Goal: Information Seeking & Learning: Check status

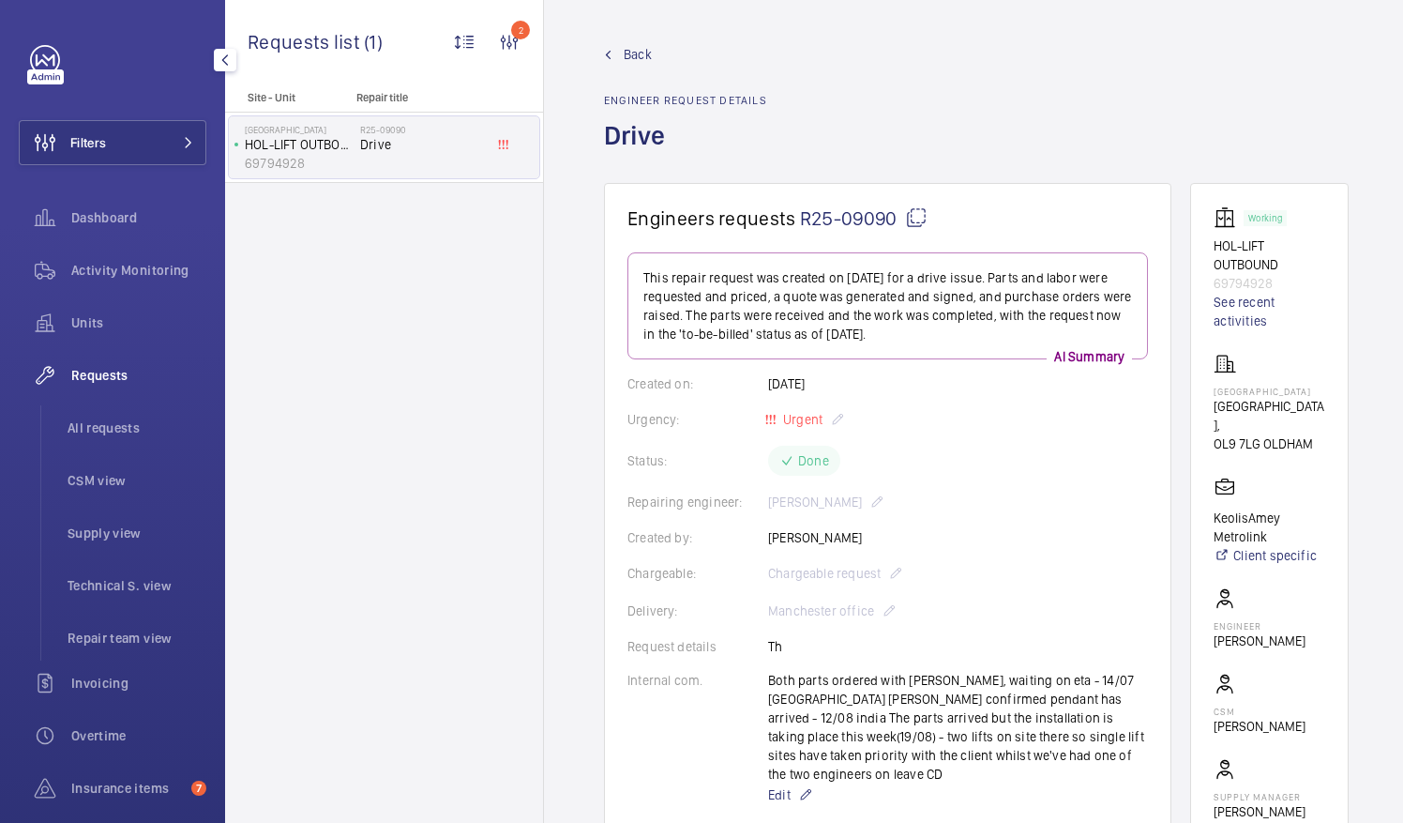
scroll to position [373, 0]
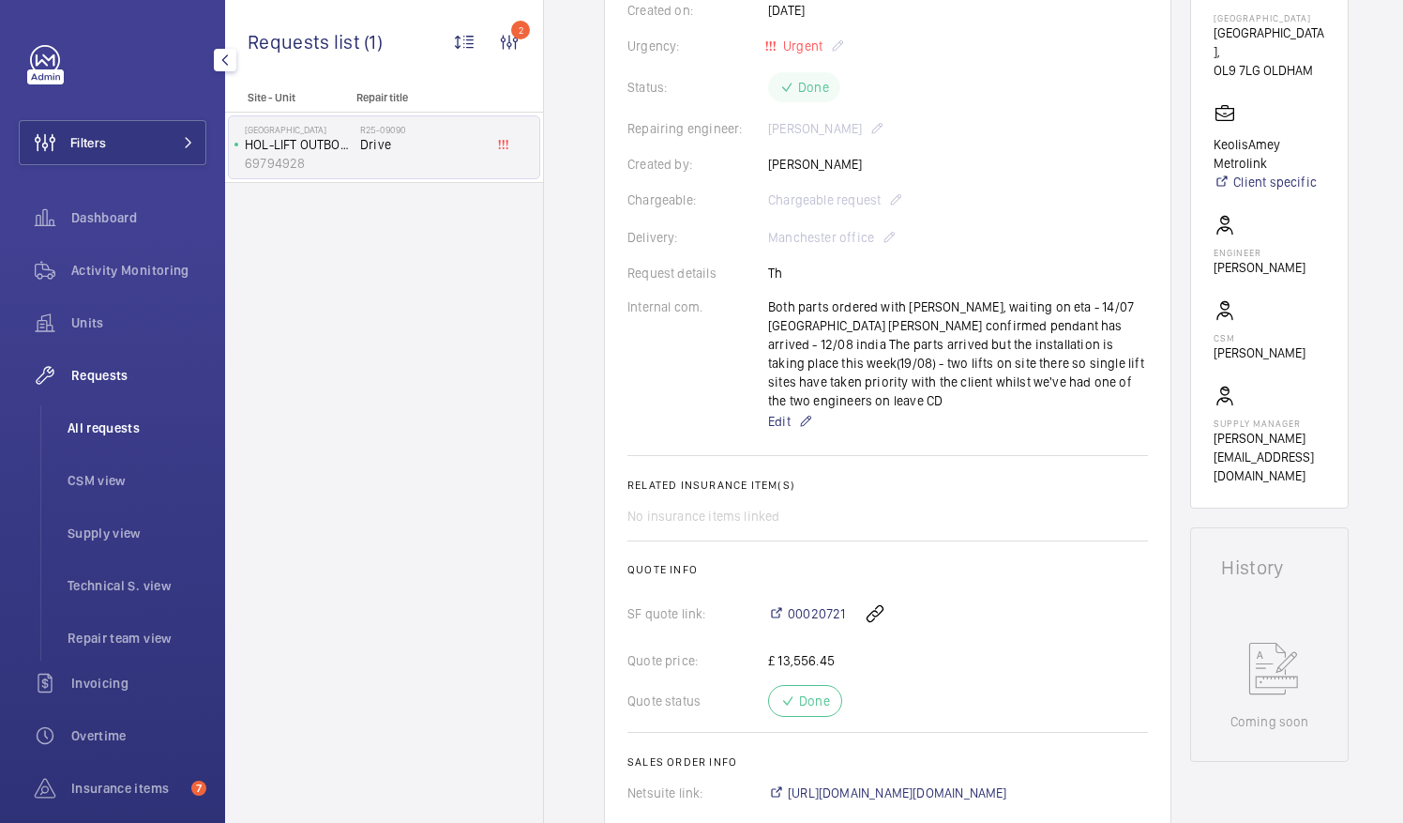
click at [121, 426] on span "All requests" at bounding box center [137, 427] width 139 height 19
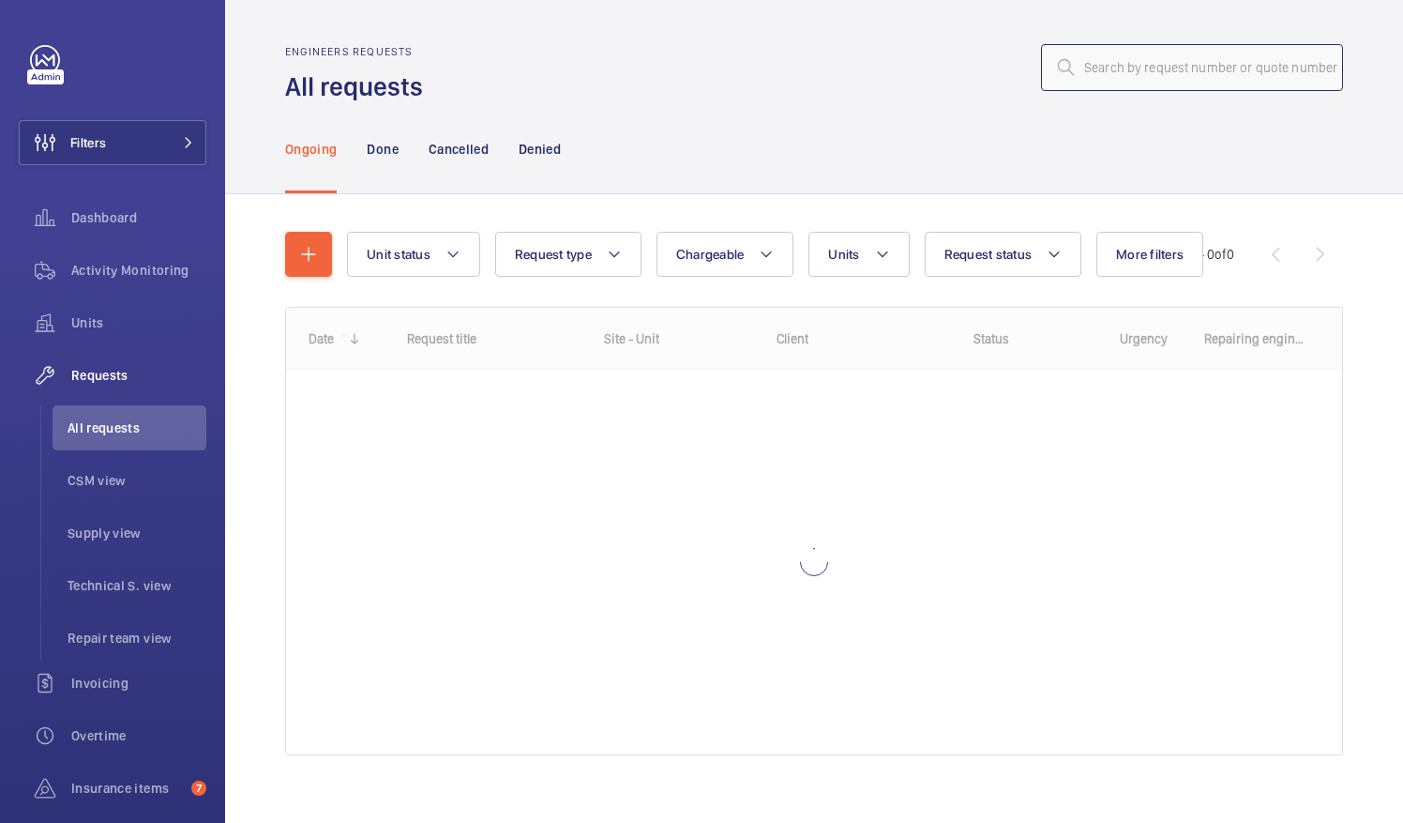
click at [1091, 68] on input "text" at bounding box center [1192, 67] width 302 height 47
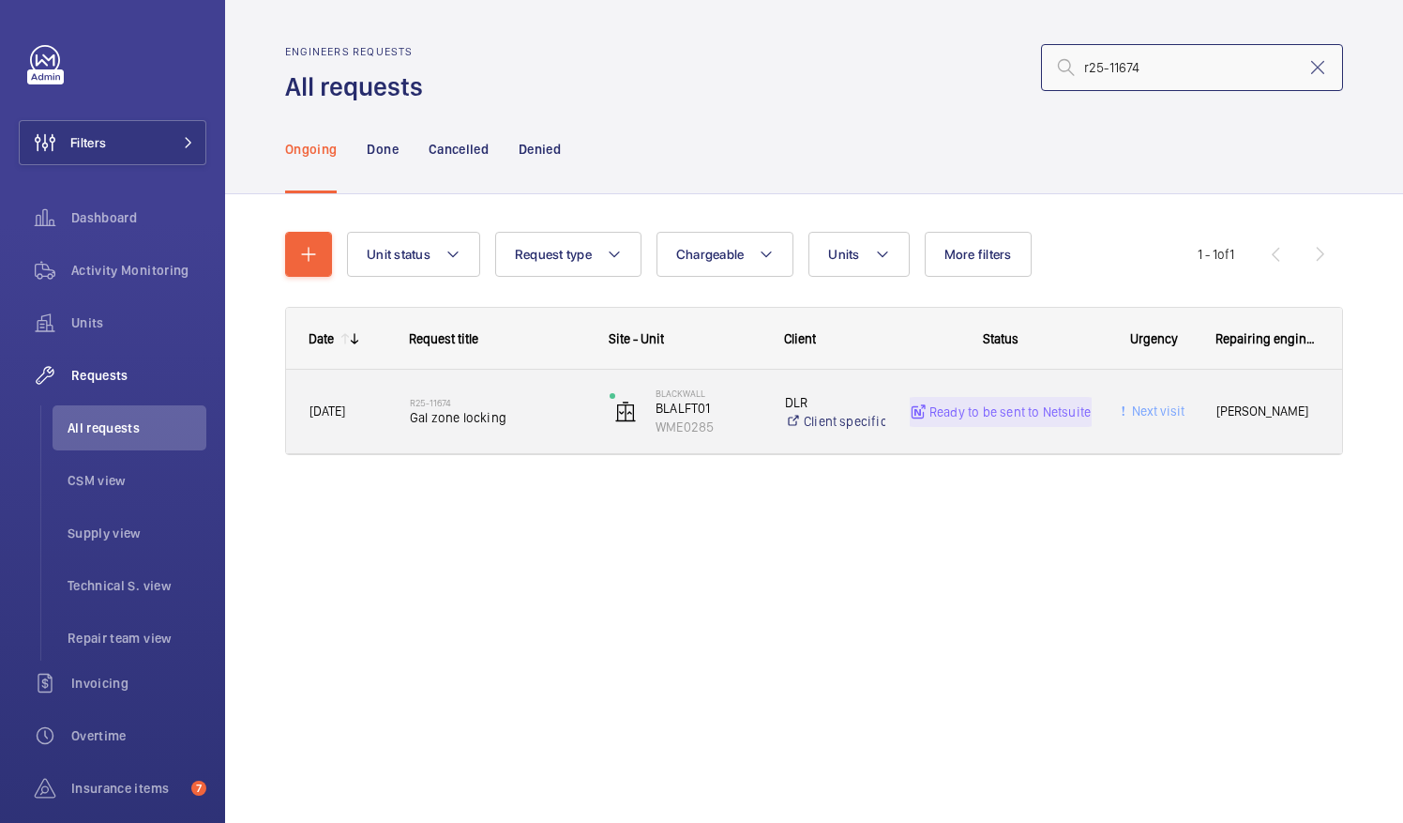
type input "r25-11674"
click at [464, 409] on span "Gal zone locking" at bounding box center [497, 417] width 175 height 19
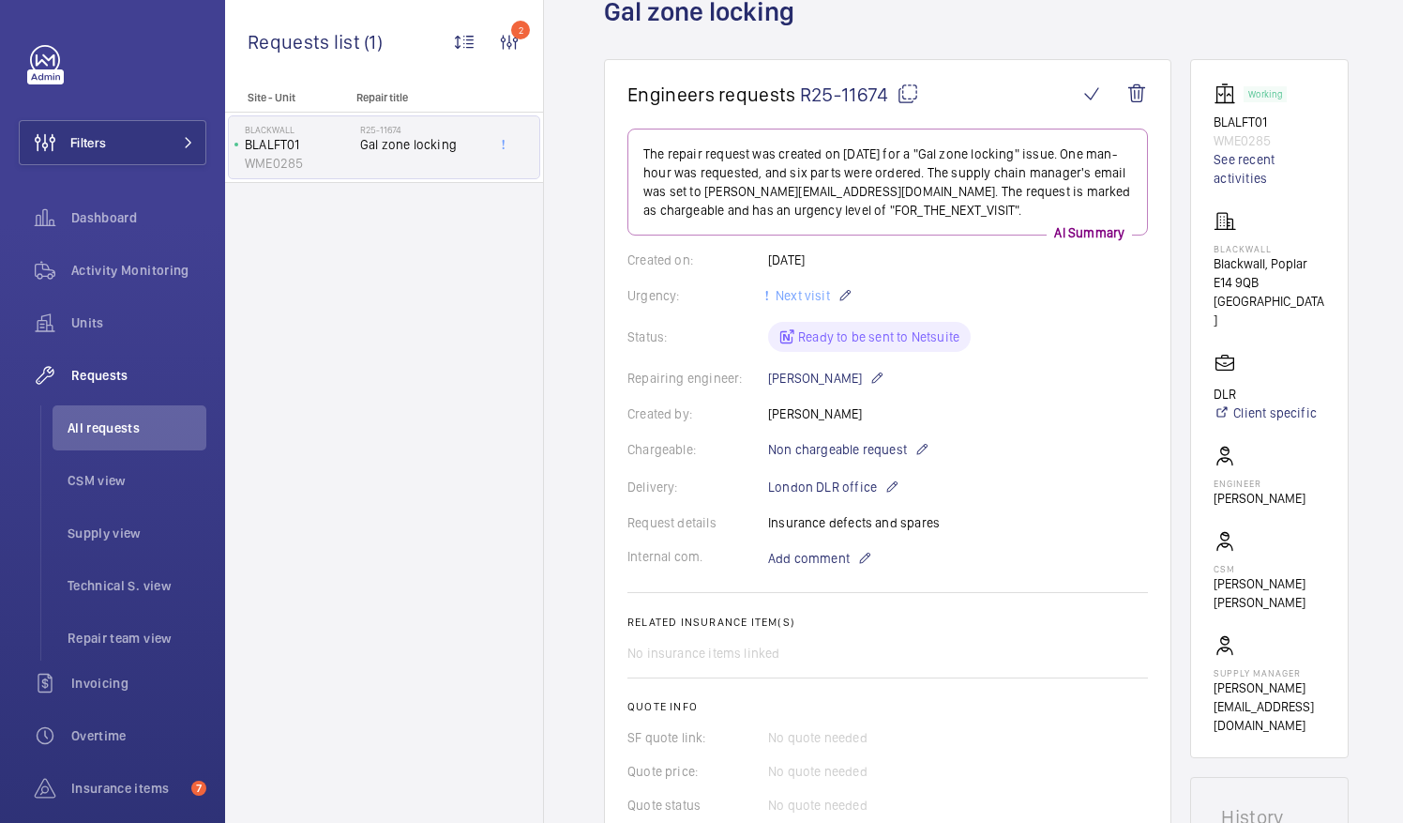
scroll to position [94, 0]
